Goal: Transaction & Acquisition: Subscribe to service/newsletter

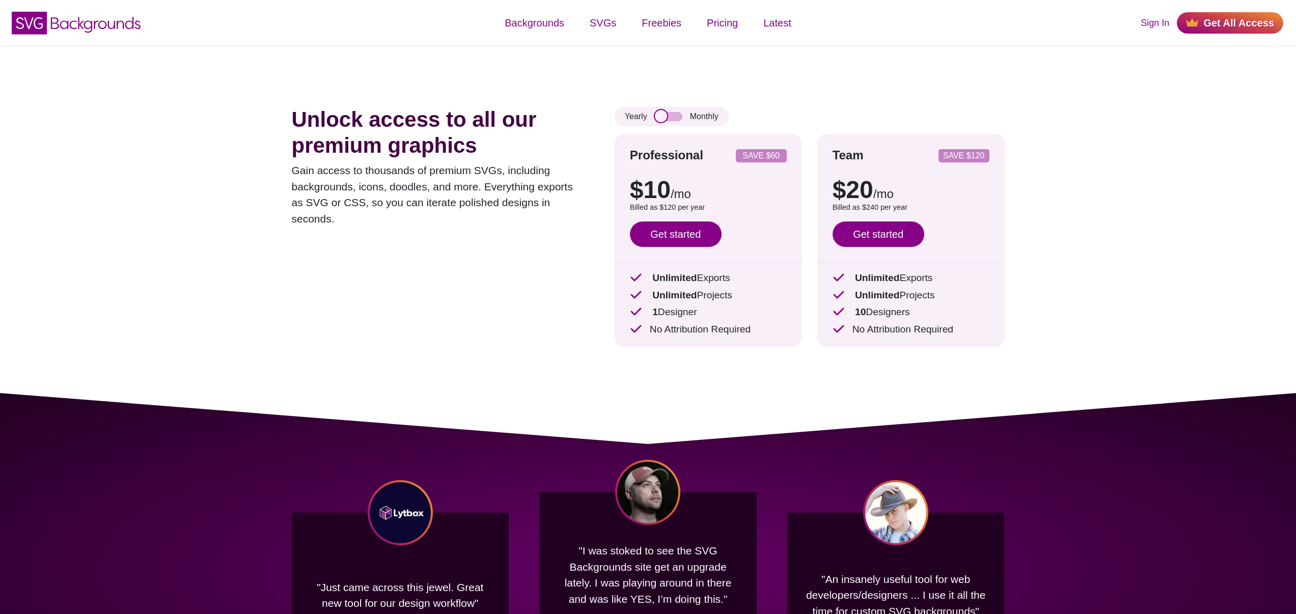
drag, startPoint x: 662, startPoint y: 119, endPoint x: 696, endPoint y: 119, distance: 33.1
click at [696, 119] on div "Yearly Monthly" at bounding box center [672, 116] width 114 height 19
click at [671, 115] on input "checkbox" at bounding box center [668, 116] width 27 height 9
click at [670, 118] on input "checkbox" at bounding box center [668, 116] width 27 height 9
checkbox input "false"
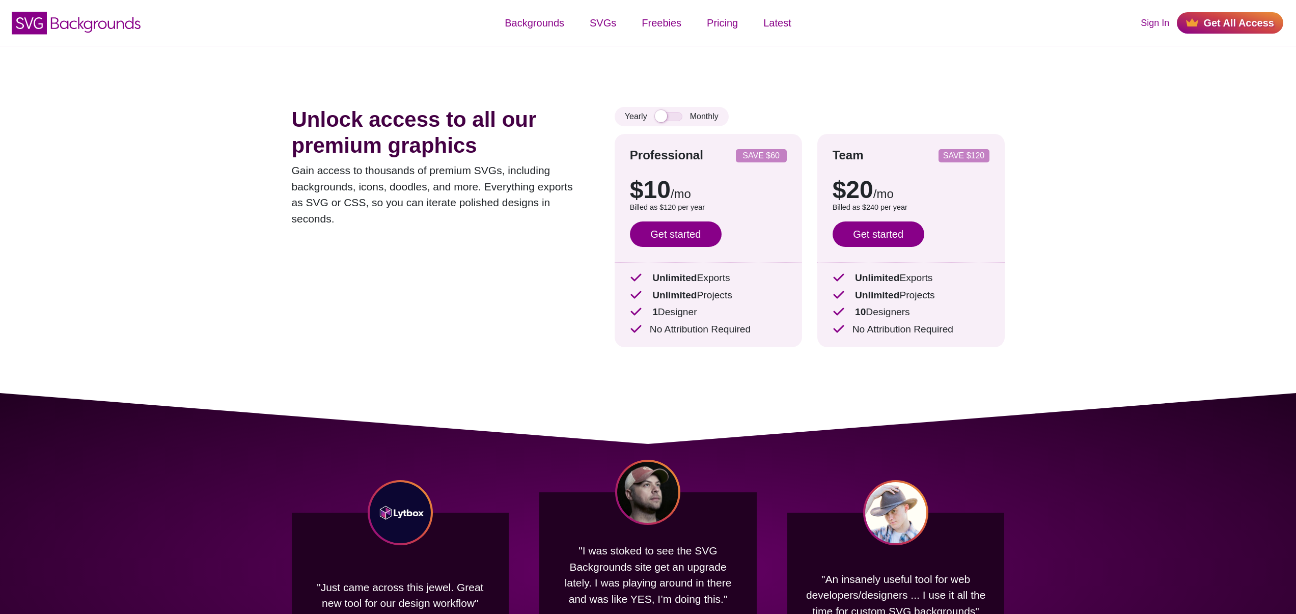
drag, startPoint x: 295, startPoint y: 174, endPoint x: 549, endPoint y: 192, distance: 254.8
click at [547, 191] on p "Gain access to thousands of premium SVGs, including backgrounds, icons, doodles…" at bounding box center [438, 194] width 292 height 64
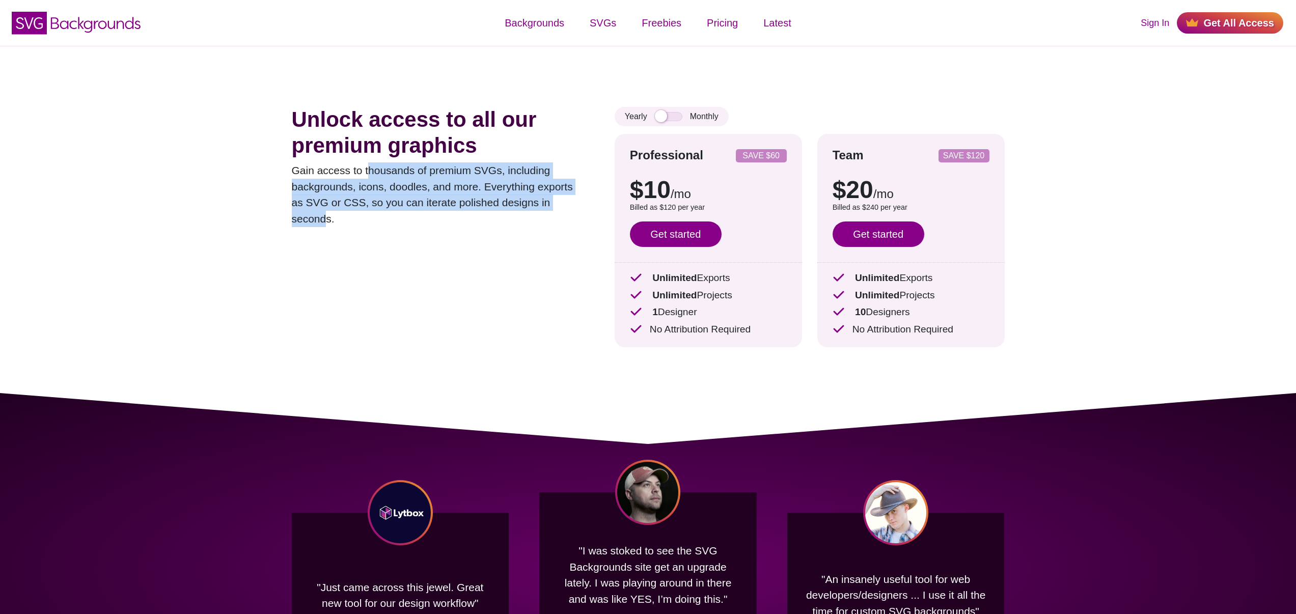
drag, startPoint x: 527, startPoint y: 193, endPoint x: 310, endPoint y: 162, distance: 219.6
click at [360, 169] on p "Gain access to thousands of premium SVGs, including backgrounds, icons, doodles…" at bounding box center [438, 194] width 292 height 64
